Goal: Communication & Community: Answer question/provide support

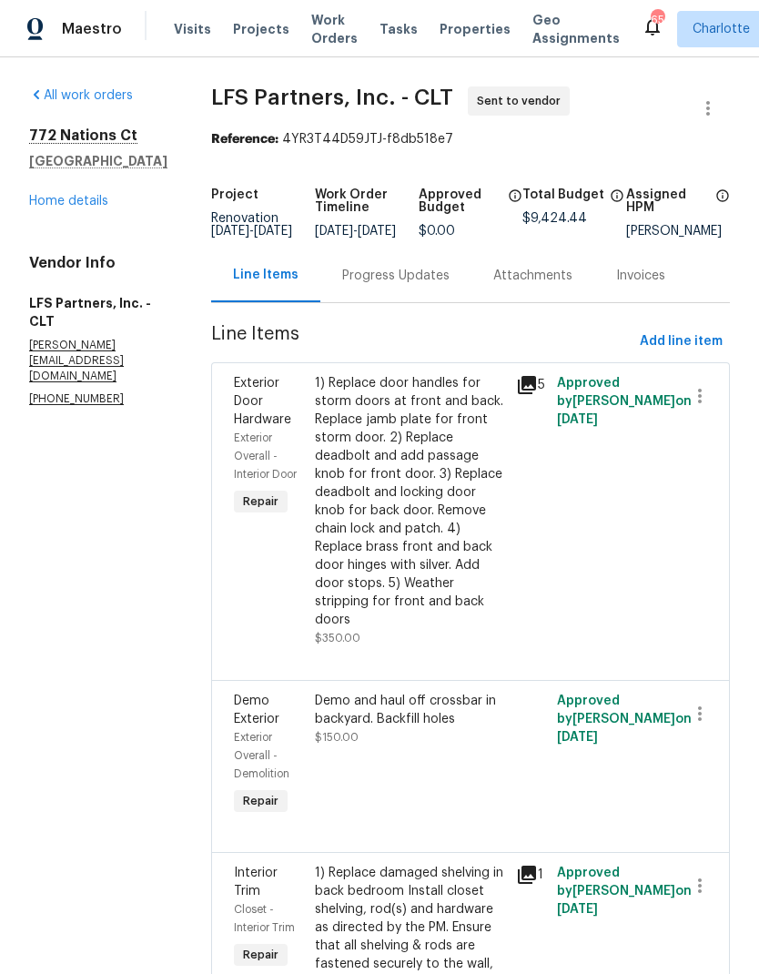
click at [343, 285] on div "Progress Updates" at bounding box center [395, 276] width 107 height 18
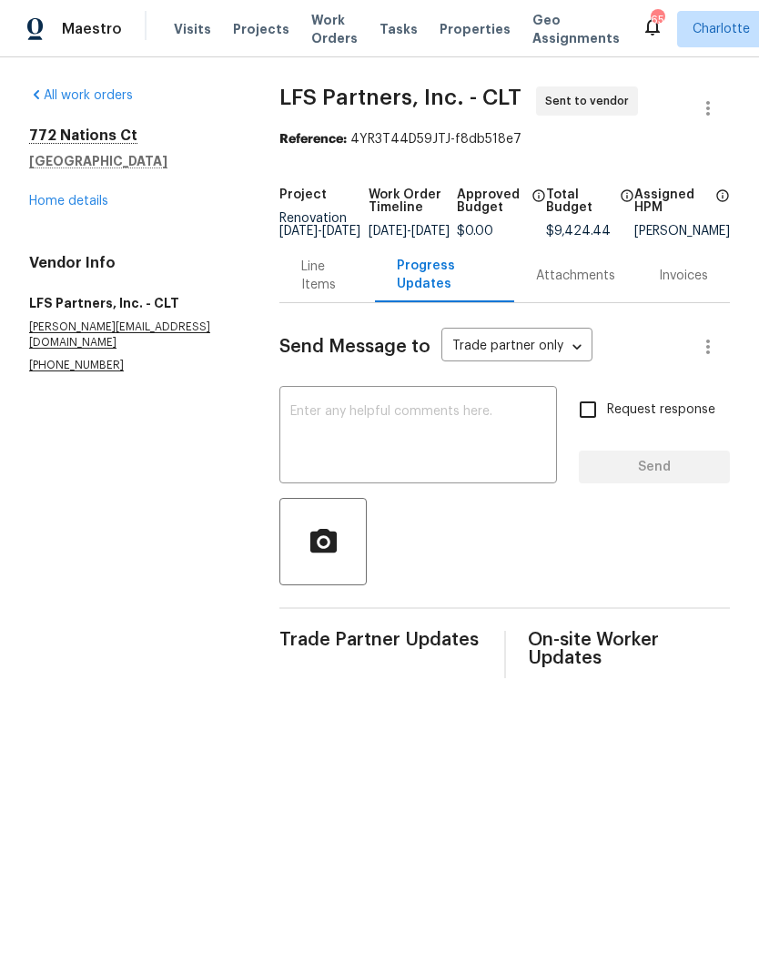
click at [490, 469] on textarea at bounding box center [418, 437] width 256 height 64
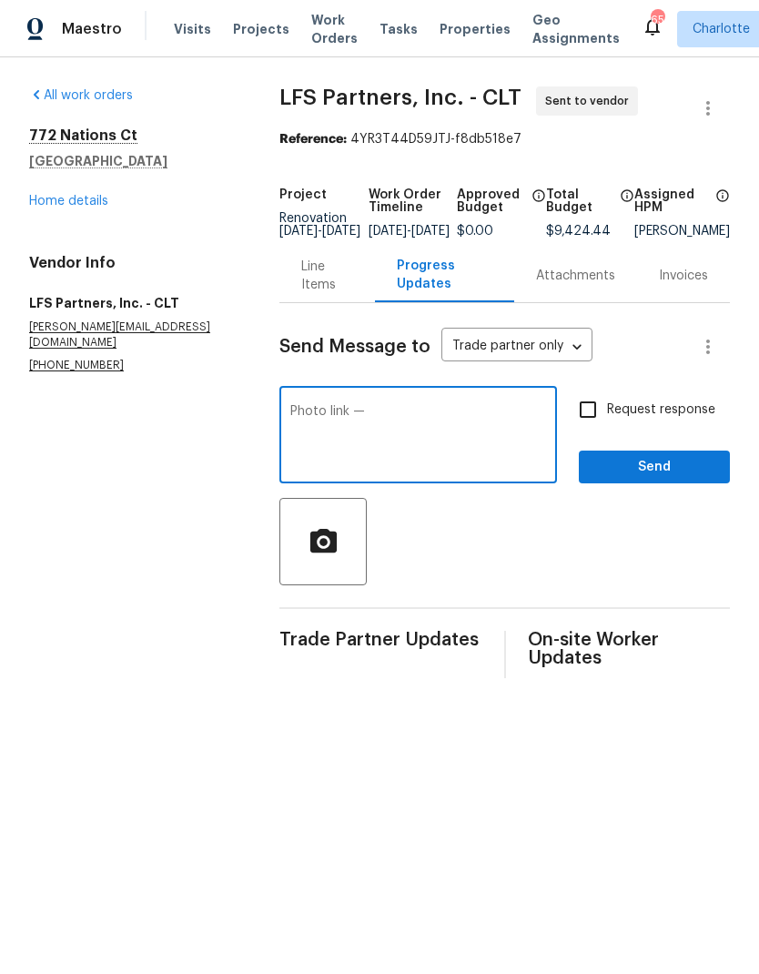
click at [472, 443] on textarea "Photo link —" at bounding box center [418, 437] width 256 height 64
paste textarea "[URL][DOMAIN_NAME]"
type textarea "Photo link — [URL][DOMAIN_NAME]"
click at [688, 472] on span "Send" at bounding box center [654, 467] width 122 height 23
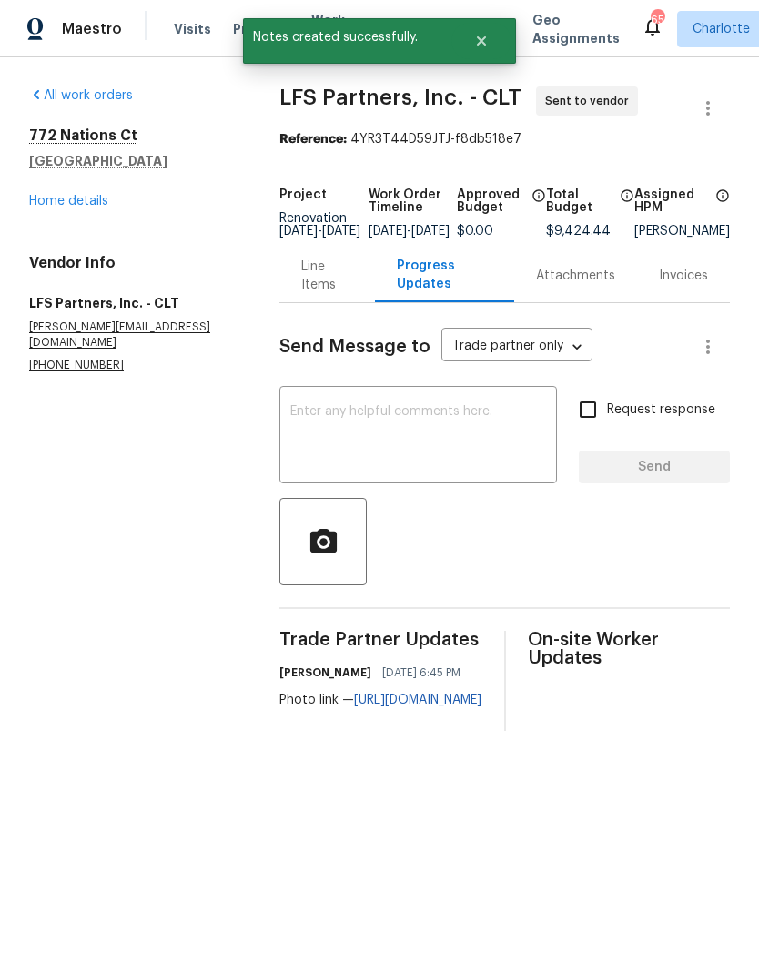
click at [481, 706] on link "[URL][DOMAIN_NAME]" at bounding box center [417, 700] width 127 height 13
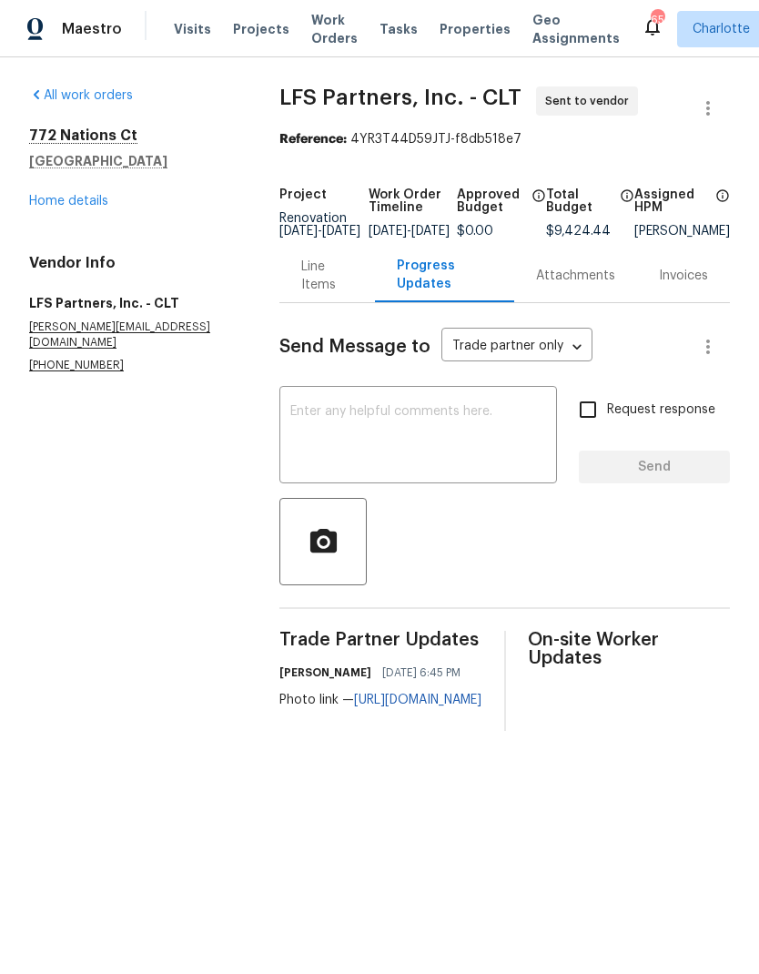
click at [481, 706] on link "[URL][DOMAIN_NAME]" at bounding box center [417, 700] width 127 height 13
